Goal: Obtain resource: Download file/media

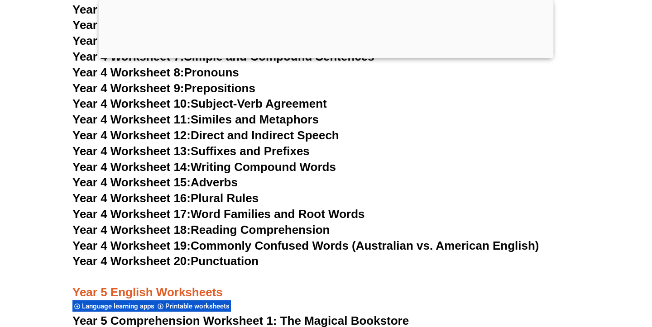
click at [233, 195] on link "Year 4 Worksheet 16: Plural Rules" at bounding box center [165, 198] width 186 height 14
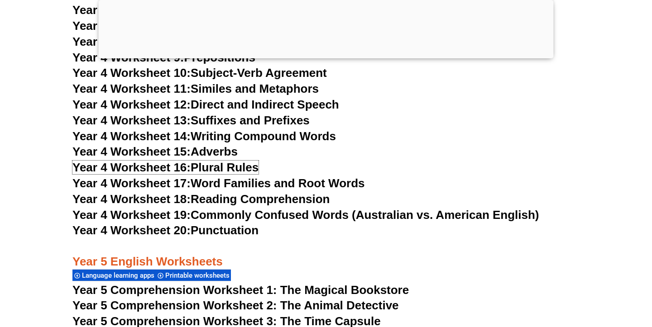
scroll to position [4177, 0]
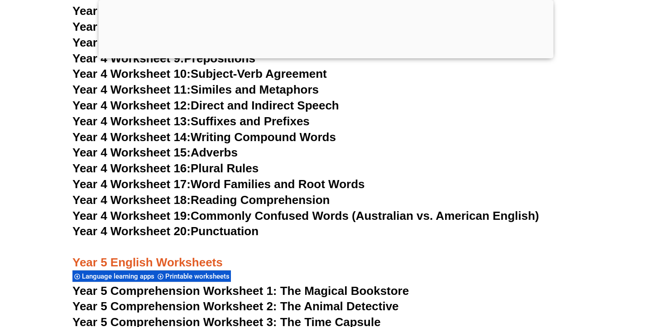
click at [326, 214] on link "Year 4 Worksheet 19: Commonly Confused Words (Australian vs. American English)" at bounding box center [305, 216] width 467 height 14
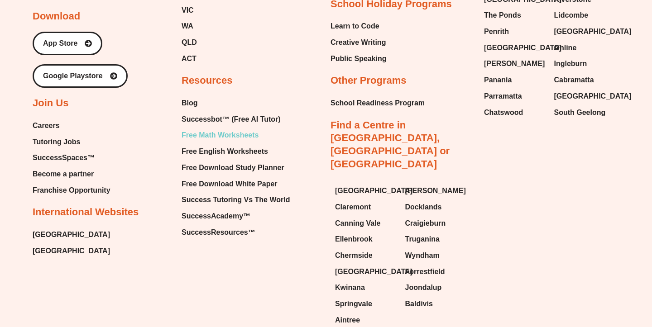
click at [230, 129] on span "Free Math Worksheets" at bounding box center [219, 136] width 77 height 14
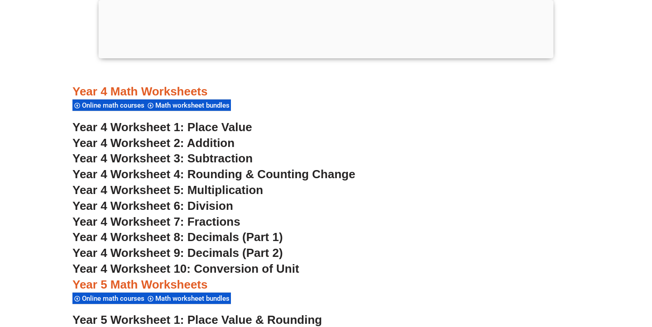
scroll to position [1637, 0]
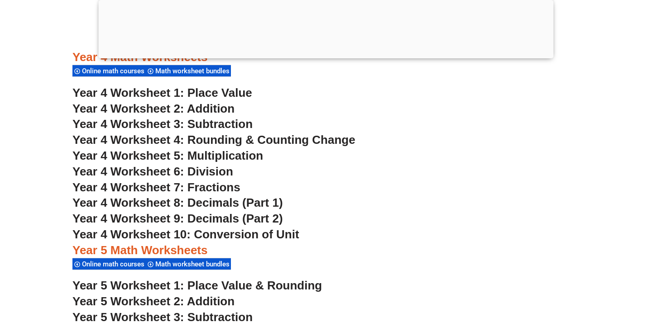
click at [237, 155] on span "Year 4 Worksheet 5: Multiplication" at bounding box center [167, 156] width 190 height 14
